Goal: Register for event/course

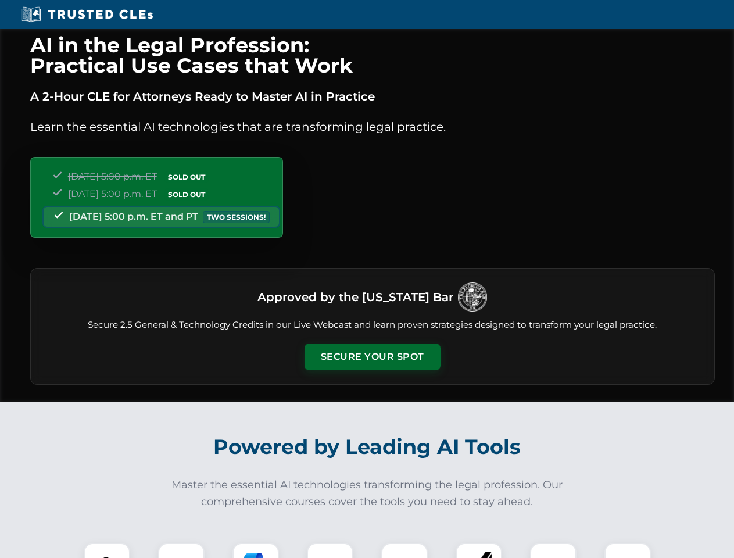
click at [372, 357] on button "Secure Your Spot" at bounding box center [372, 356] width 136 height 27
click at [107, 550] on img at bounding box center [107, 566] width 34 height 34
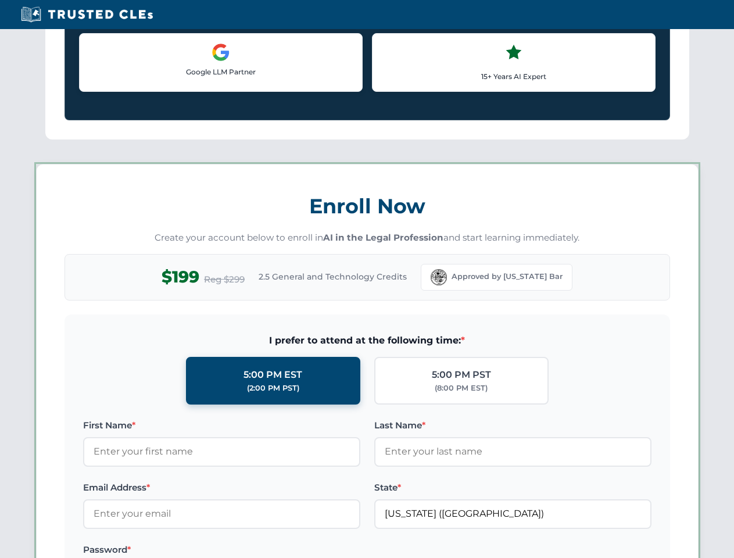
click at [256, 550] on label "Password *" at bounding box center [221, 549] width 277 height 14
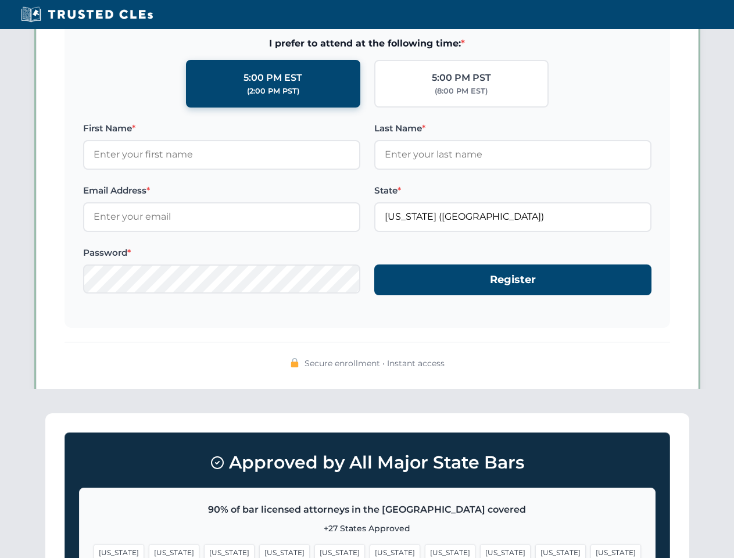
click at [535, 550] on span "[US_STATE]" at bounding box center [560, 552] width 51 height 17
